Goal: Information Seeking & Learning: Learn about a topic

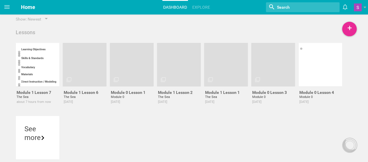
scroll to position [6, 0]
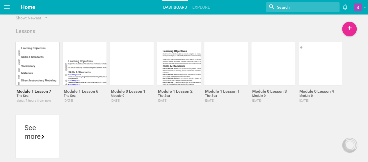
click at [51, 54] on div at bounding box center [38, 64] width 44 height 44
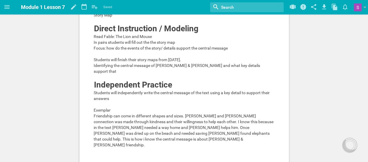
scroll to position [136, 0]
click at [156, 58] on span "Students will finish their story maps from [DATE]." at bounding box center [137, 60] width 87 height 5
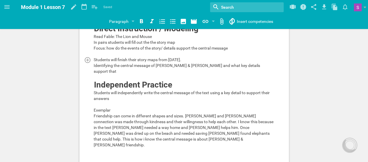
click at [156, 58] on span "Students will finish their story maps from [DATE]." at bounding box center [137, 60] width 87 height 5
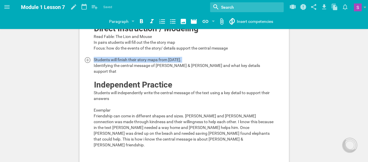
click at [194, 57] on div "Students will finish their story maps from [DATE]." at bounding box center [184, 60] width 181 height 6
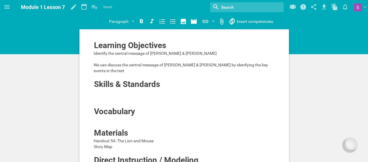
scroll to position [0, 0]
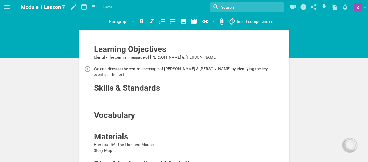
click at [237, 67] on span "We can discuss the central message of [PERSON_NAME] & [PERSON_NAME] by idenifyi…" at bounding box center [181, 72] width 175 height 10
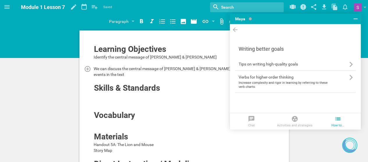
click at [237, 67] on div "Home Planner My Libraries My Curriculum My Files Module 1 Lesson 7 Saved My fav…" at bounding box center [184, 81] width 368 height 162
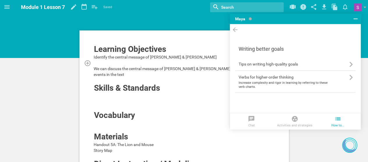
click at [222, 63] on div at bounding box center [184, 63] width 181 height 6
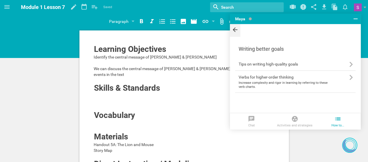
click at [234, 31] on icon at bounding box center [234, 30] width 5 height 5
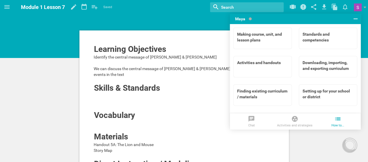
click at [249, 18] on span at bounding box center [249, 18] width 3 height 3
click at [354, 18] on icon at bounding box center [355, 18] width 7 height 7
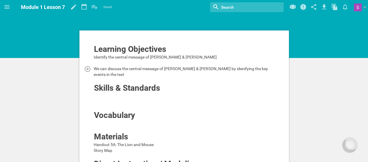
click at [231, 68] on span "We can discuss the central message of [PERSON_NAME] & [PERSON_NAME] by idenifyi…" at bounding box center [181, 72] width 175 height 10
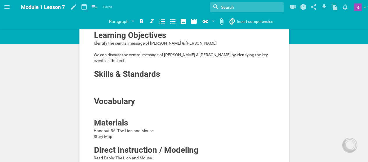
scroll to position [14, 0]
click at [203, 53] on span "We can discuss the central message of [PERSON_NAME] & [PERSON_NAME] by idenifyi…" at bounding box center [181, 57] width 175 height 10
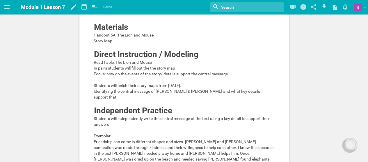
scroll to position [109, 0]
